Goal: Find specific page/section: Find specific page/section

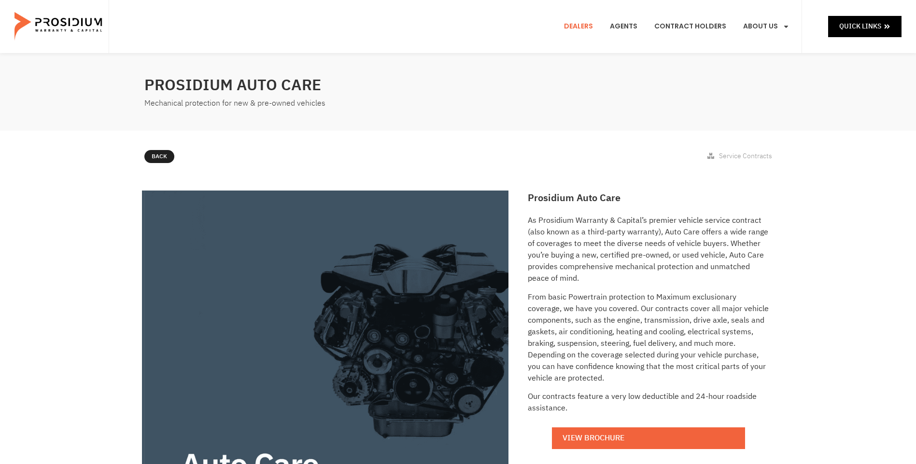
click at [584, 23] on link "Dealers" at bounding box center [578, 27] width 43 height 36
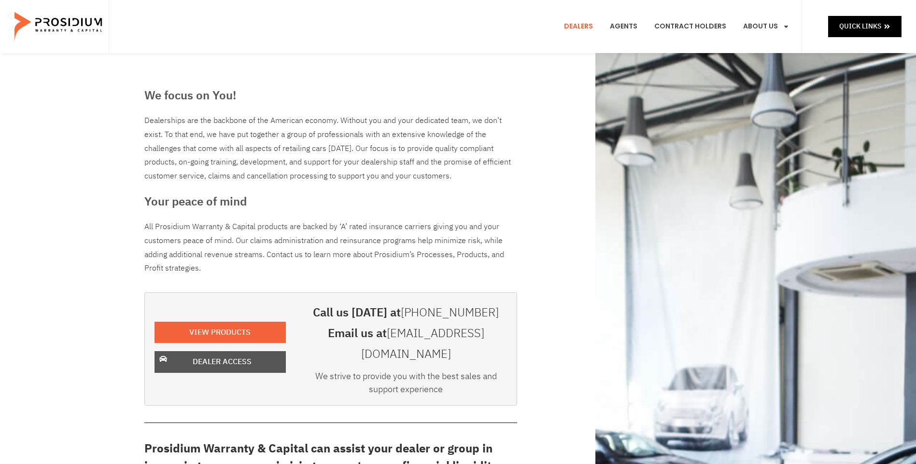
click at [245, 358] on span "Dealer Access" at bounding box center [222, 362] width 59 height 14
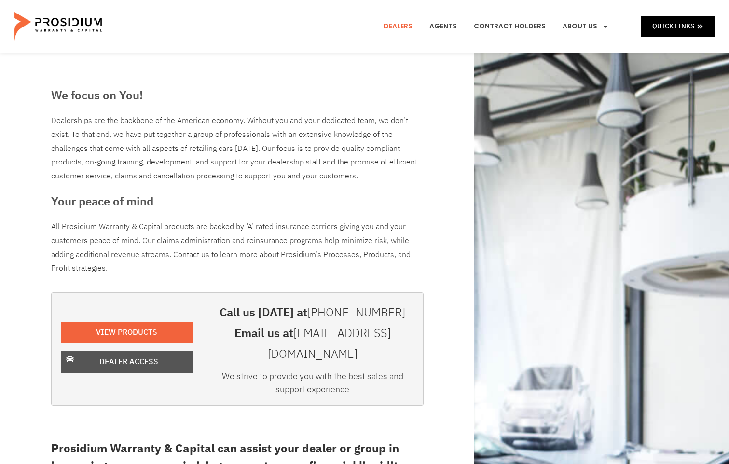
click at [153, 363] on link "Dealer Access" at bounding box center [126, 362] width 131 height 22
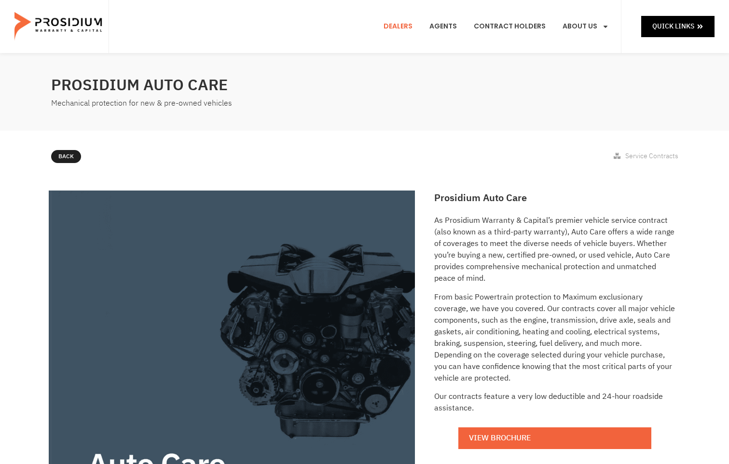
click at [391, 25] on link "Dealers" at bounding box center [398, 27] width 43 height 36
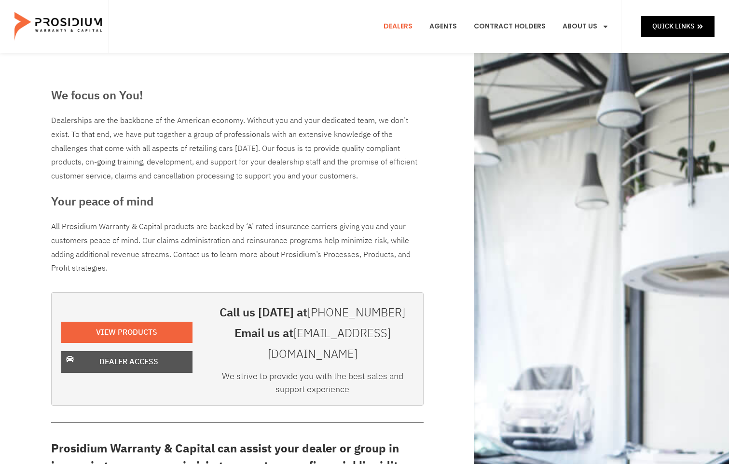
click at [115, 355] on span "Dealer Access" at bounding box center [128, 362] width 59 height 14
